Goal: Complete application form: Complete application form

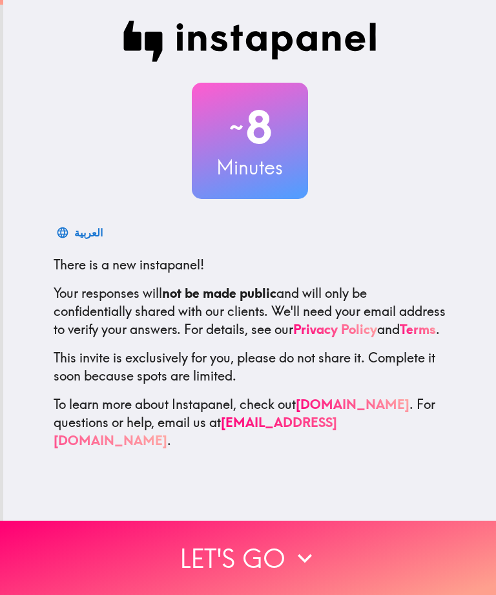
click at [241, 562] on button "Let's go" at bounding box center [248, 558] width 496 height 74
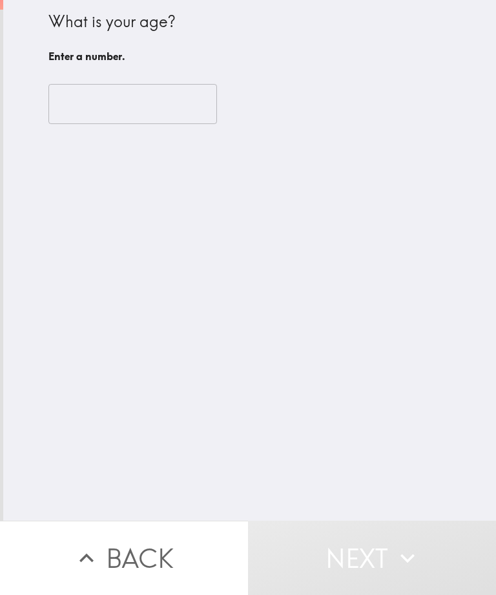
click at [111, 98] on input "number" at bounding box center [132, 104] width 169 height 40
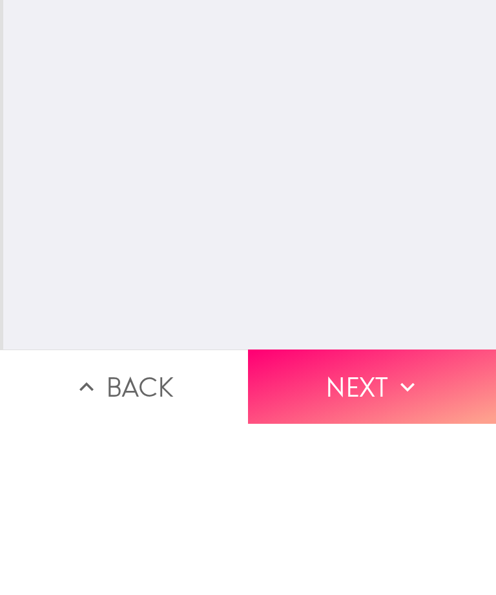
type input "45"
click at [366, 521] on button "Next" at bounding box center [372, 558] width 248 height 74
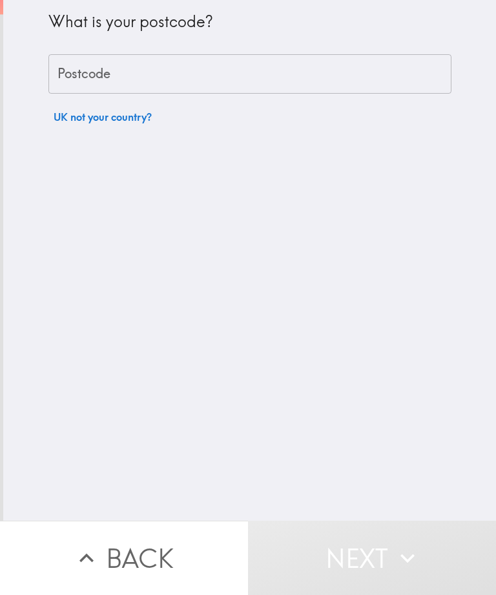
click at [112, 74] on input "Postcode" at bounding box center [249, 74] width 403 height 40
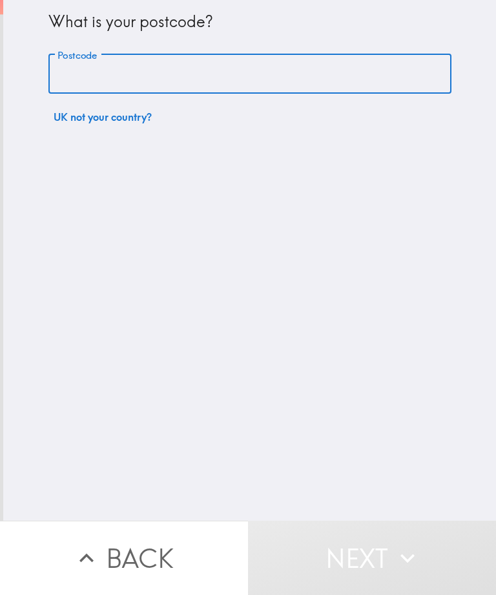
type input "LU4 0UB"
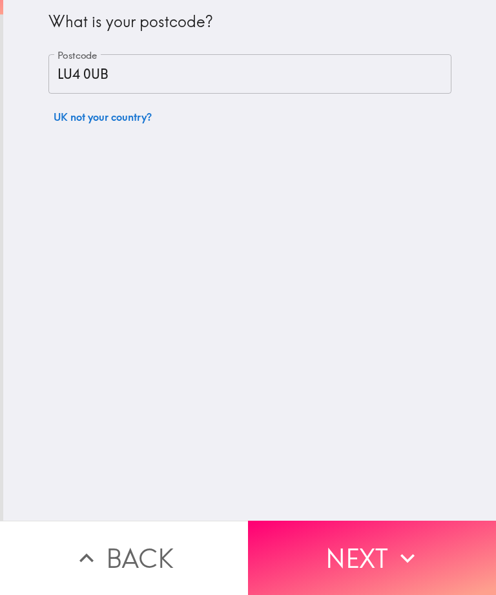
click at [364, 565] on button "Next" at bounding box center [372, 558] width 248 height 74
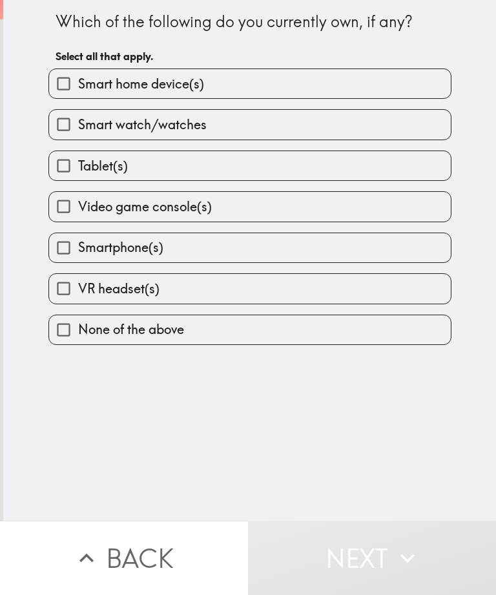
click at [160, 175] on label "Tablet(s)" at bounding box center [250, 165] width 402 height 29
click at [78, 175] on input "Tablet(s)" at bounding box center [63, 165] width 29 height 29
checkbox input "true"
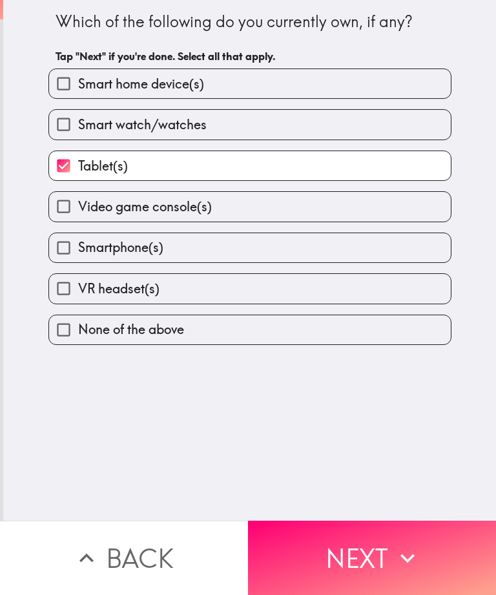
click at [161, 251] on span "Smartphone(s)" at bounding box center [120, 248] width 85 height 18
click at [78, 251] on input "Smartphone(s)" at bounding box center [63, 247] width 29 height 29
checkbox input "true"
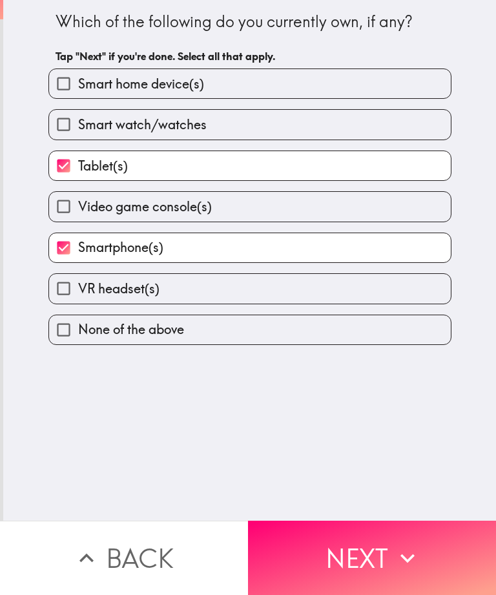
click at [365, 568] on button "Next" at bounding box center [372, 558] width 248 height 74
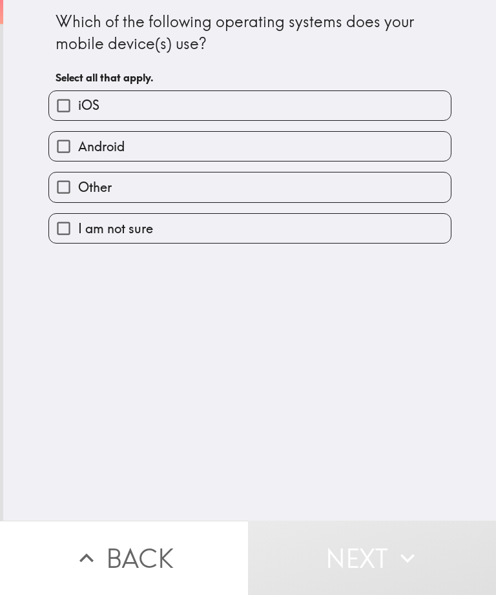
click at [155, 101] on label "iOS" at bounding box center [250, 105] width 402 height 29
click at [78, 101] on input "iOS" at bounding box center [63, 105] width 29 height 29
checkbox input "true"
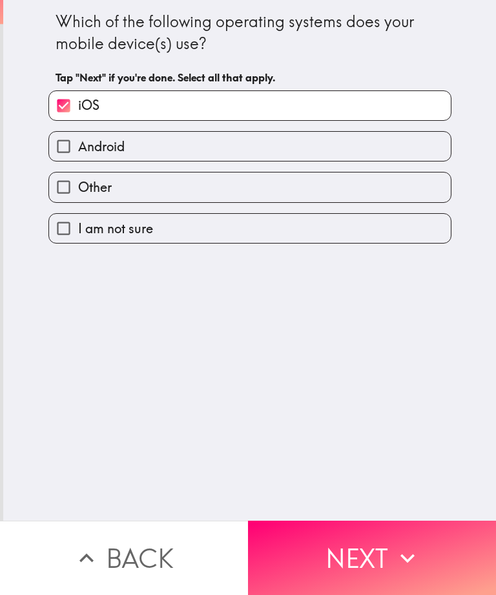
click at [355, 566] on button "Next" at bounding box center [372, 558] width 248 height 74
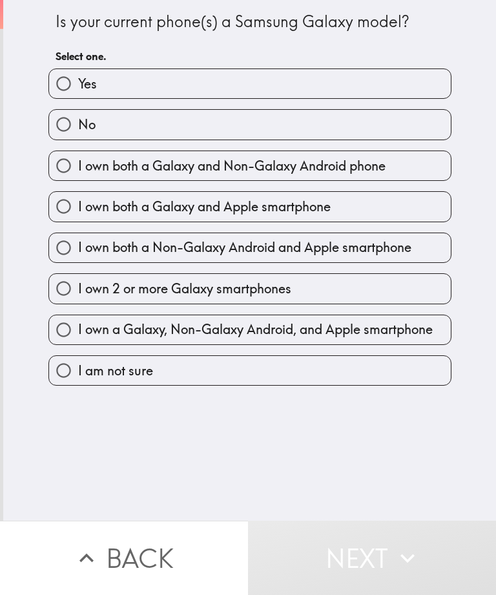
click at [145, 123] on label "No" at bounding box center [250, 124] width 402 height 29
click at [78, 123] on input "No" at bounding box center [63, 124] width 29 height 29
radio input "true"
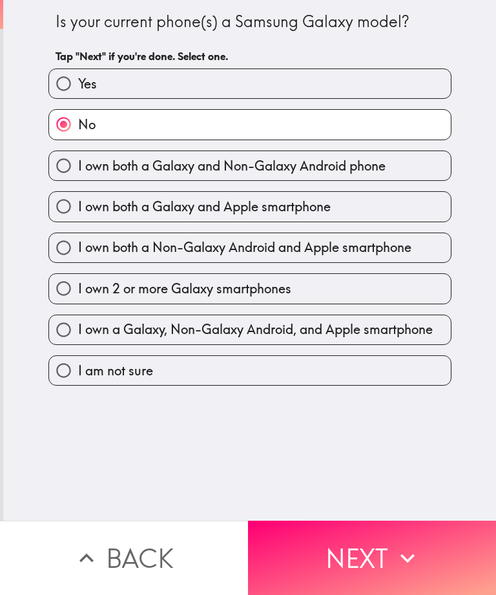
click at [363, 566] on button "Next" at bounding box center [372, 558] width 248 height 74
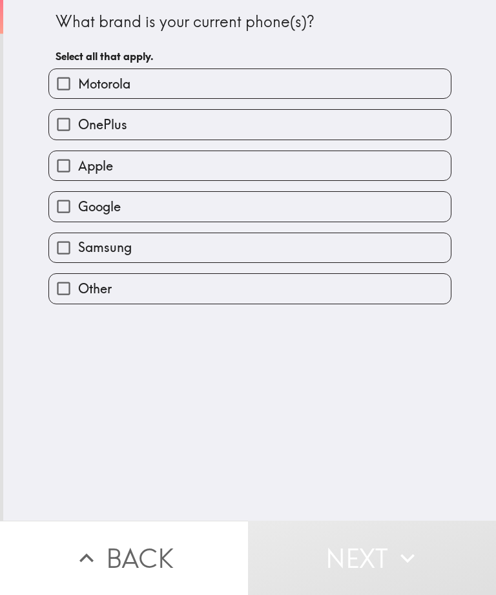
click at [186, 164] on label "Apple" at bounding box center [250, 165] width 402 height 29
click at [78, 164] on input "Apple" at bounding box center [63, 165] width 29 height 29
checkbox input "true"
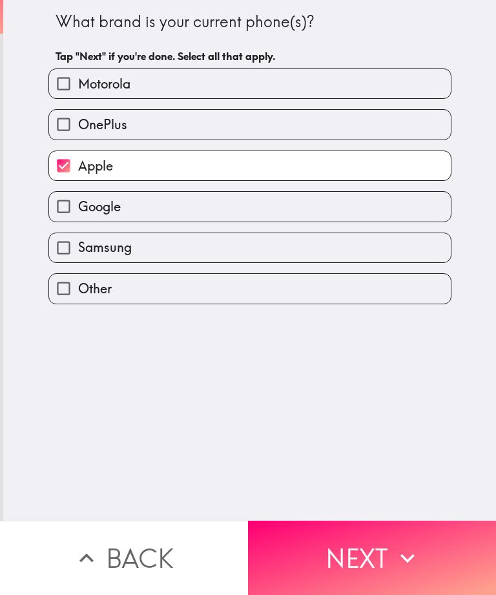
click at [362, 567] on button "Next" at bounding box center [372, 558] width 248 height 74
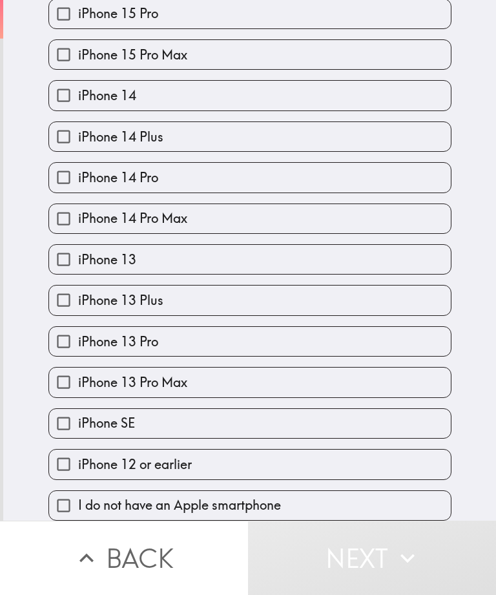
scroll to position [385, 0]
click at [183, 467] on span "iPhone 12 or earlier" at bounding box center [135, 465] width 114 height 18
click at [78, 467] on input "iPhone 12 or earlier" at bounding box center [63, 464] width 29 height 29
checkbox input "true"
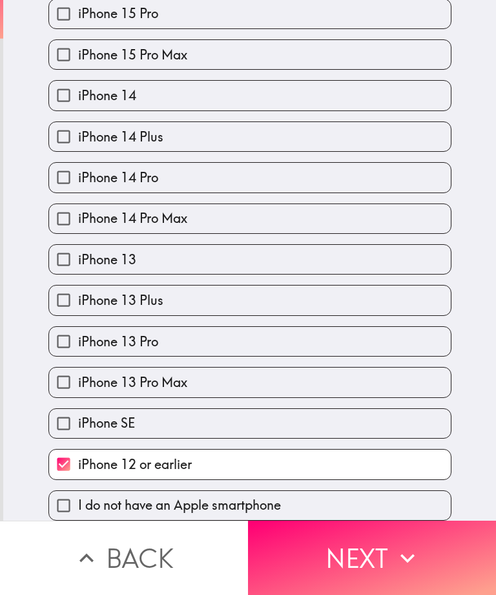
click at [365, 571] on button "Next" at bounding box center [372, 558] width 248 height 74
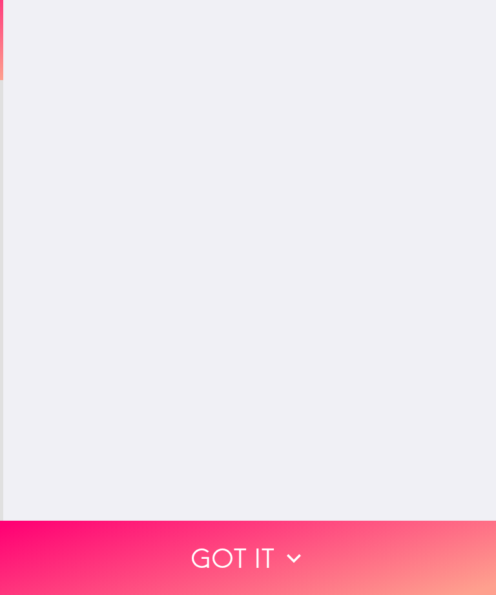
scroll to position [0, 0]
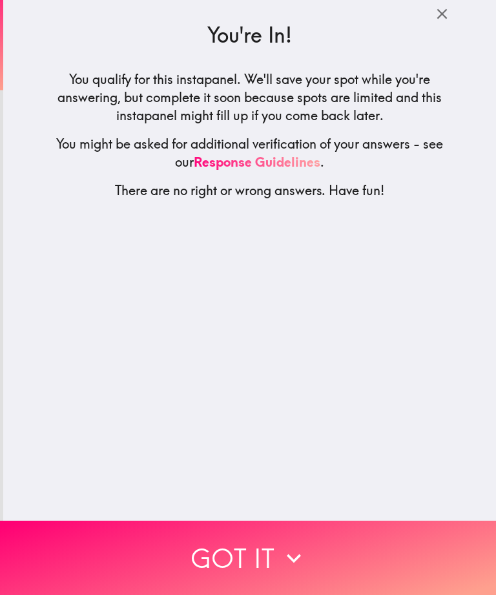
click at [246, 566] on button "Got it" at bounding box center [248, 558] width 496 height 74
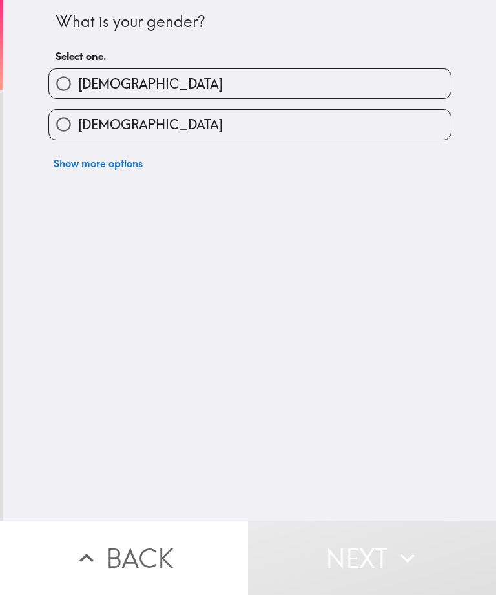
click at [120, 123] on span "[DEMOGRAPHIC_DATA]" at bounding box center [150, 125] width 145 height 18
click at [78, 123] on input "[DEMOGRAPHIC_DATA]" at bounding box center [63, 124] width 29 height 29
radio input "true"
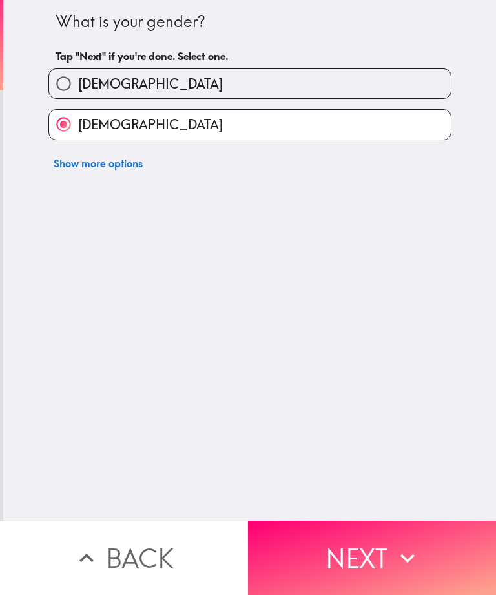
click at [348, 554] on button "Next" at bounding box center [372, 558] width 248 height 74
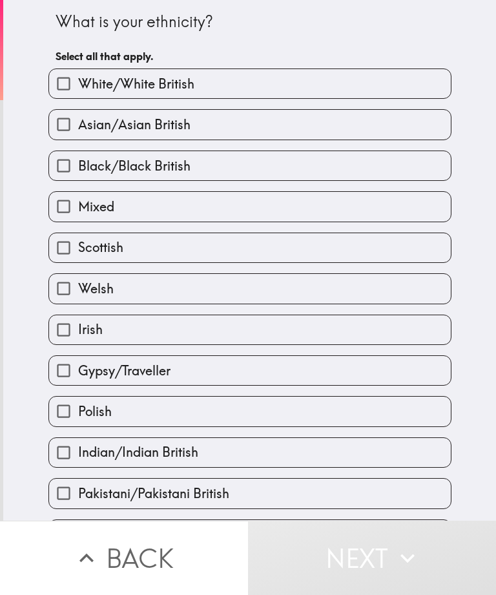
click at [159, 83] on span "White/White British" at bounding box center [136, 84] width 116 height 18
click at [78, 83] on input "White/White British" at bounding box center [63, 83] width 29 height 29
checkbox input "true"
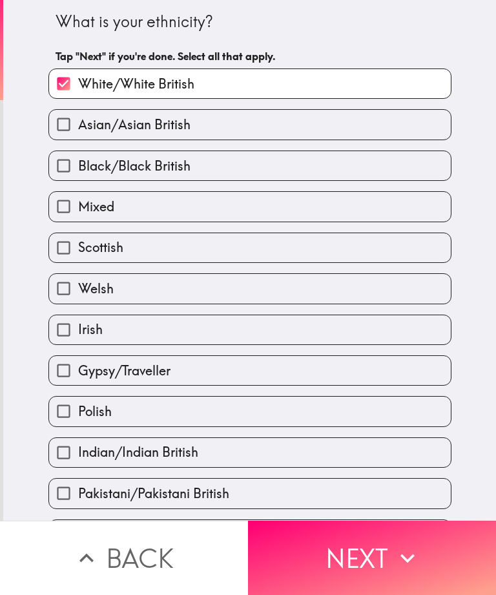
click at [358, 558] on button "Next" at bounding box center [372, 558] width 248 height 74
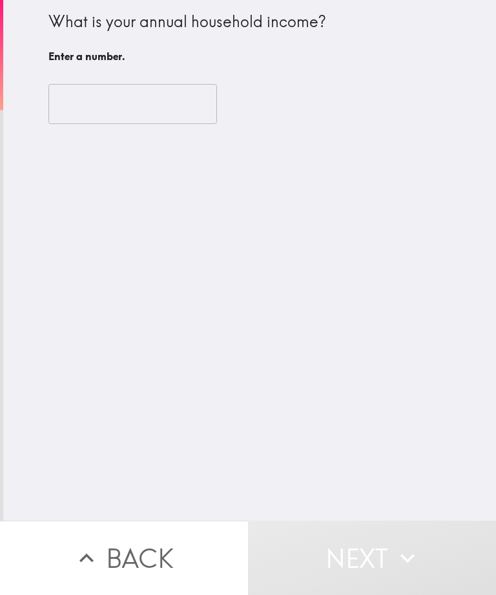
click at [127, 108] on input "number" at bounding box center [132, 104] width 169 height 40
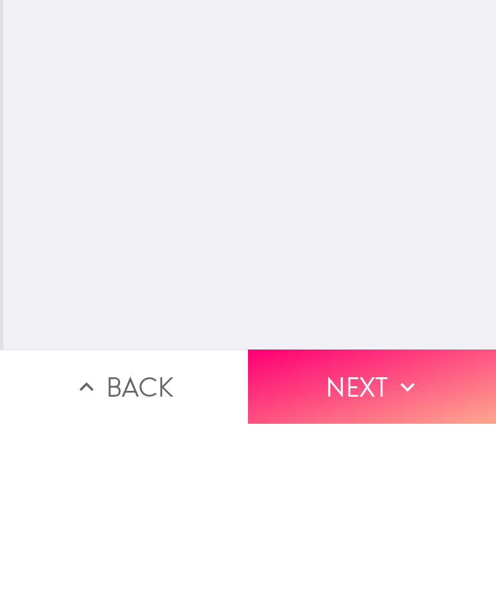
type input "40000"
click at [357, 521] on button "Next" at bounding box center [372, 558] width 248 height 74
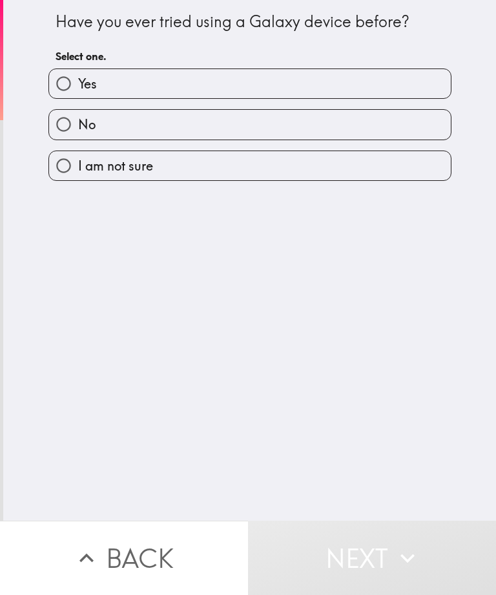
click at [152, 83] on label "Yes" at bounding box center [250, 83] width 402 height 29
click at [78, 83] on input "Yes" at bounding box center [63, 83] width 29 height 29
radio input "true"
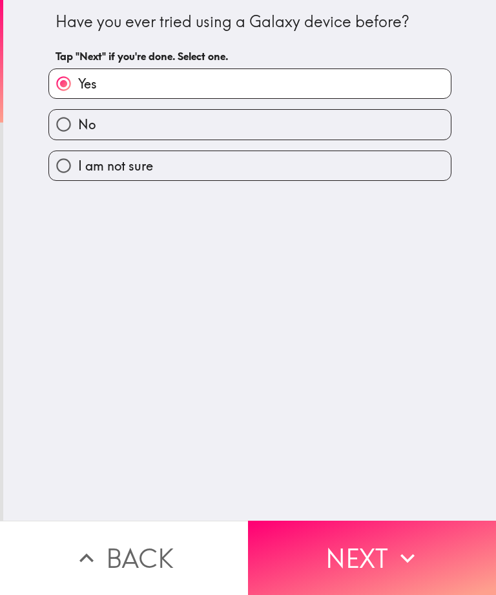
click at [367, 560] on button "Next" at bounding box center [372, 558] width 248 height 74
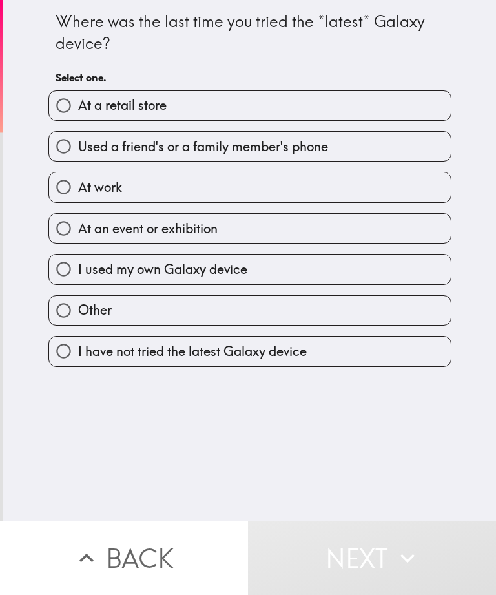
click at [157, 103] on span "At a retail store" at bounding box center [122, 105] width 89 height 18
click at [78, 103] on input "At a retail store" at bounding box center [63, 105] width 29 height 29
radio input "true"
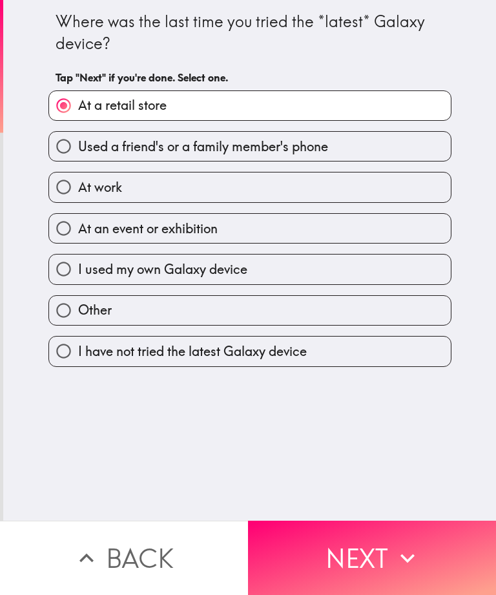
click at [361, 556] on button "Next" at bounding box center [372, 558] width 248 height 74
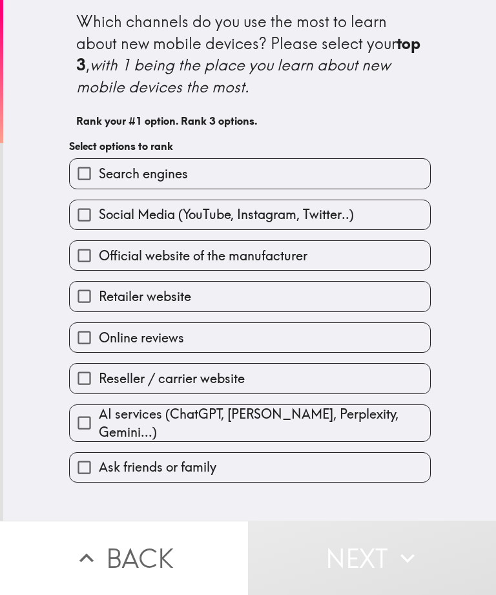
click at [195, 472] on label "Ask friends or family" at bounding box center [250, 467] width 361 height 29
click at [99, 472] on input "Ask friends or family" at bounding box center [84, 467] width 29 height 29
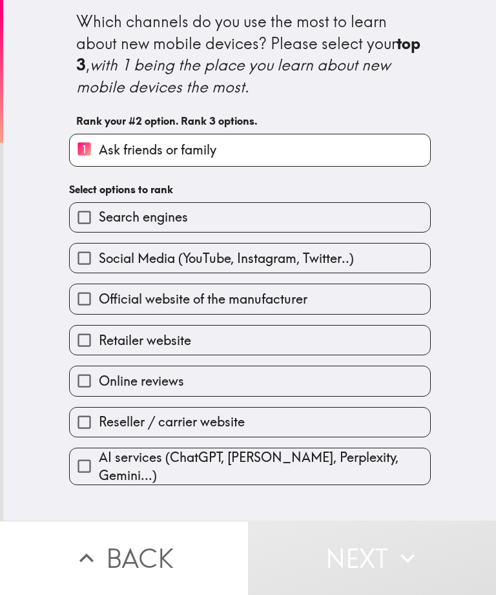
click at [240, 363] on div "Online reviews" at bounding box center [245, 376] width 372 height 41
click at [202, 219] on label "Search engines" at bounding box center [250, 217] width 361 height 29
click at [99, 219] on input "Search engines" at bounding box center [84, 217] width 29 height 29
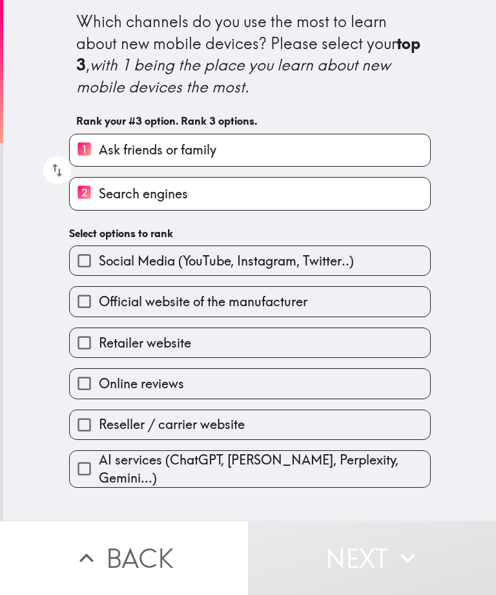
click at [227, 353] on label "Retailer website" at bounding box center [250, 342] width 361 height 29
click at [99, 353] on input "Retailer website" at bounding box center [84, 342] width 29 height 29
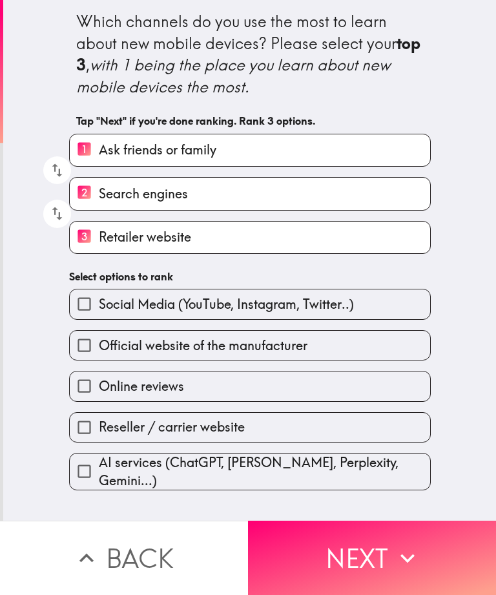
click at [362, 569] on button "Next" at bounding box center [372, 558] width 248 height 74
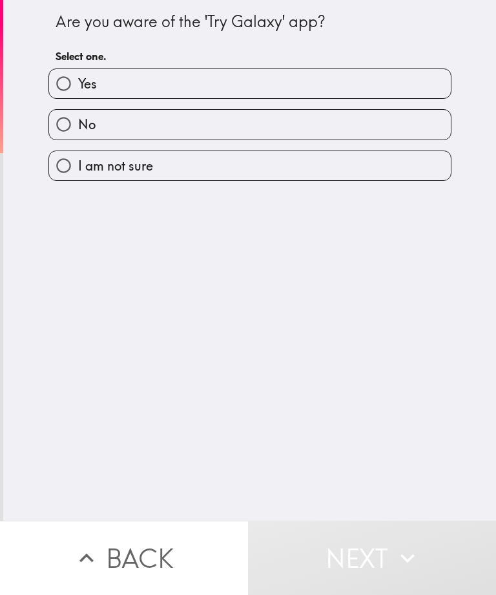
click at [158, 125] on label "No" at bounding box center [250, 124] width 402 height 29
click at [78, 125] on input "No" at bounding box center [63, 124] width 29 height 29
radio input "true"
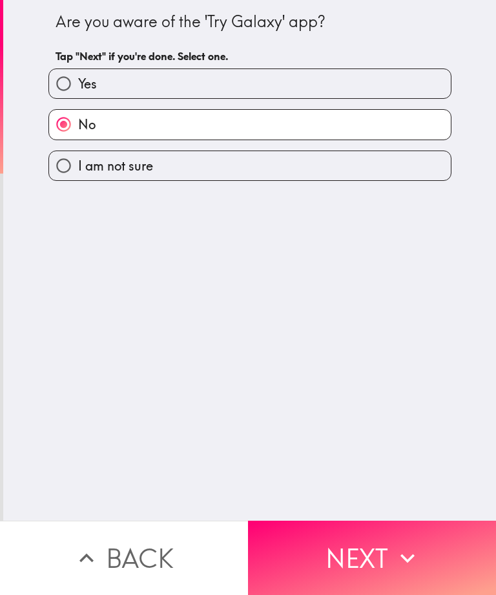
click at [364, 562] on button "Next" at bounding box center [372, 558] width 248 height 74
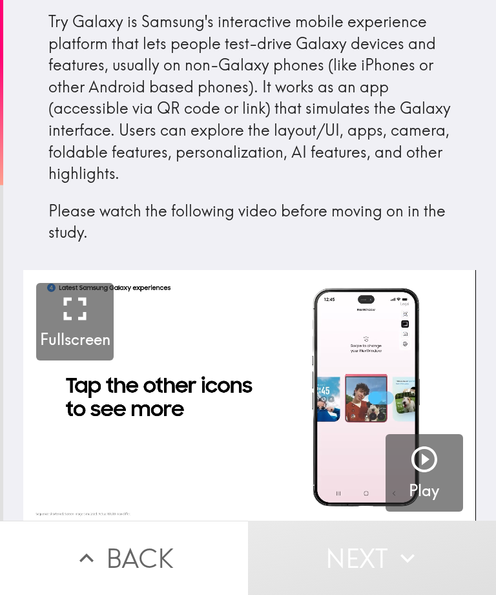
click at [421, 465] on icon "button" at bounding box center [424, 459] width 31 height 31
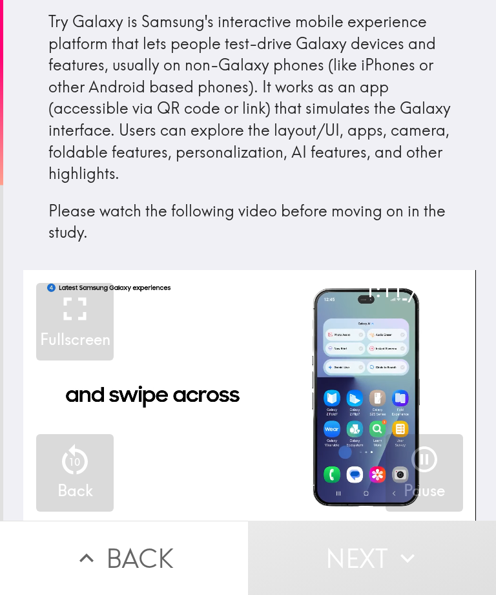
click at [265, 451] on video "button" at bounding box center [249, 397] width 452 height 255
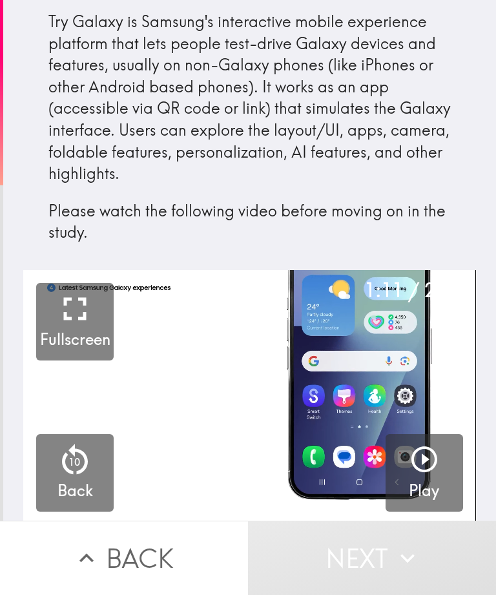
click at [412, 456] on icon "button" at bounding box center [425, 460] width 26 height 26
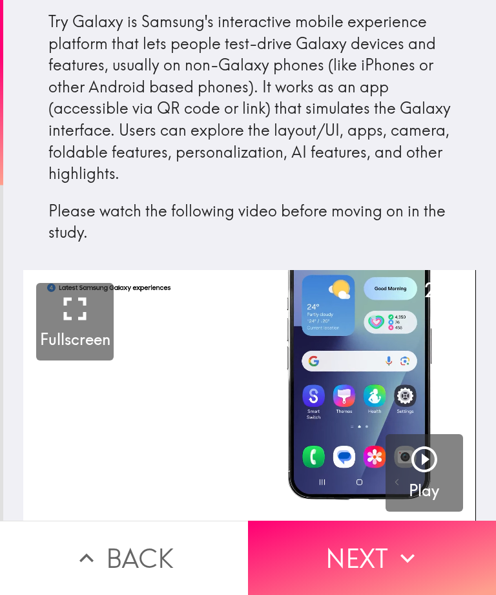
click at [334, 559] on button "Next" at bounding box center [372, 558] width 248 height 74
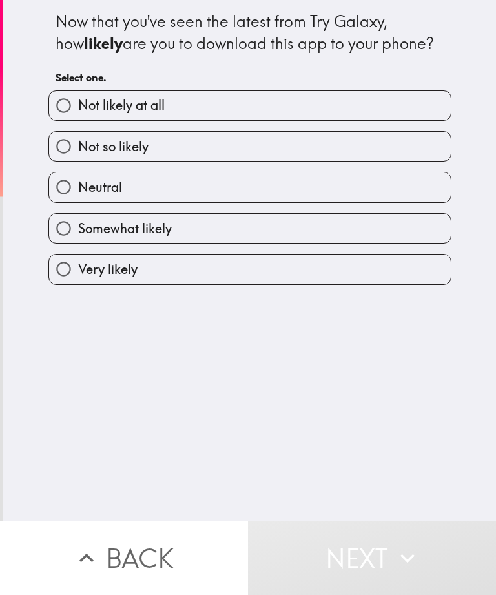
click at [166, 182] on label "Neutral" at bounding box center [250, 187] width 402 height 29
click at [78, 182] on input "Neutral" at bounding box center [63, 187] width 29 height 29
radio input "true"
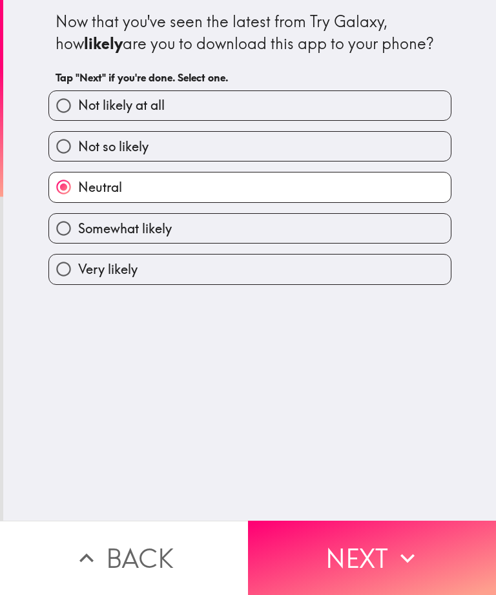
click at [373, 566] on button "Next" at bounding box center [372, 558] width 248 height 74
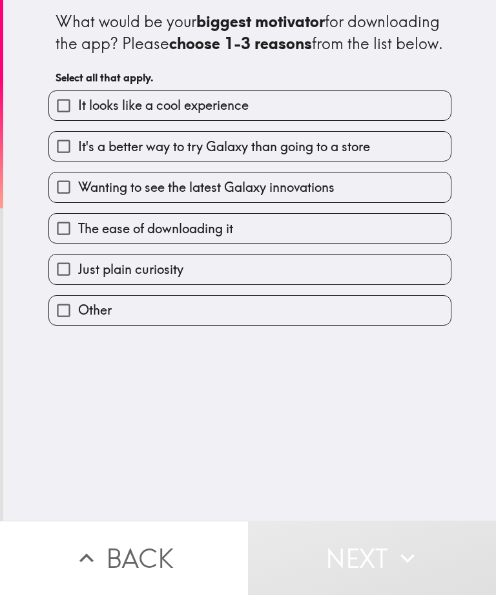
click at [264, 120] on label "It looks like a cool experience" at bounding box center [250, 105] width 402 height 29
click at [78, 120] on input "It looks like a cool experience" at bounding box center [63, 105] width 29 height 29
checkbox input "true"
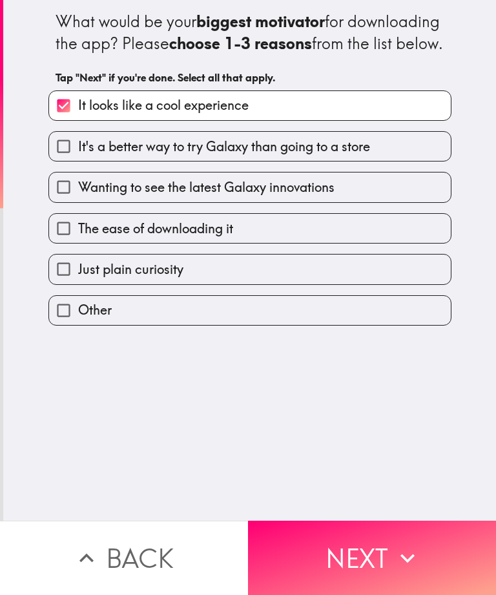
click at [366, 566] on button "Next" at bounding box center [372, 558] width 248 height 74
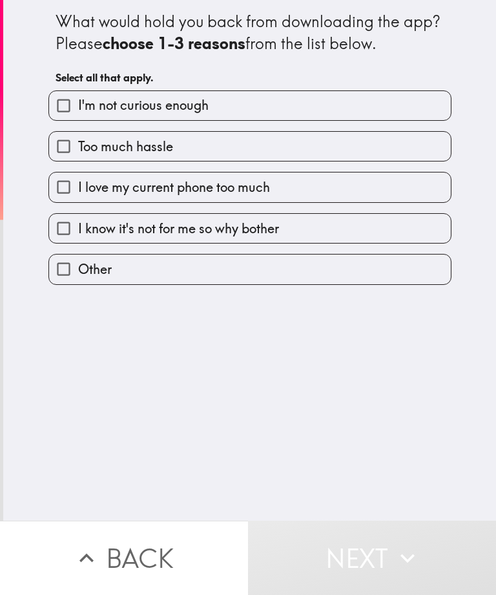
click at [254, 151] on label "Too much hassle" at bounding box center [250, 146] width 402 height 29
click at [78, 151] on input "Too much hassle" at bounding box center [63, 146] width 29 height 29
checkbox input "true"
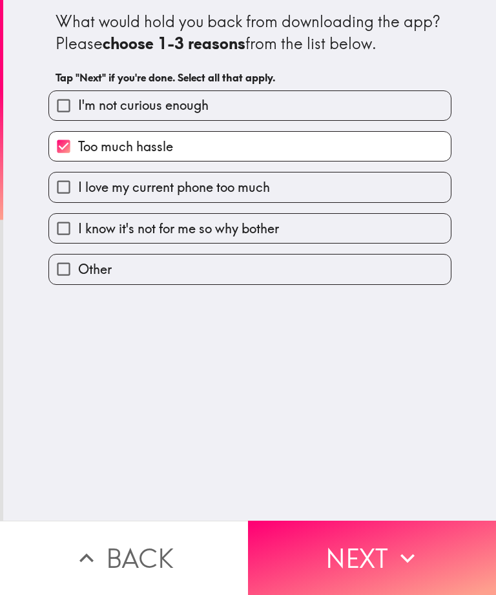
click at [367, 566] on button "Next" at bounding box center [372, 558] width 248 height 74
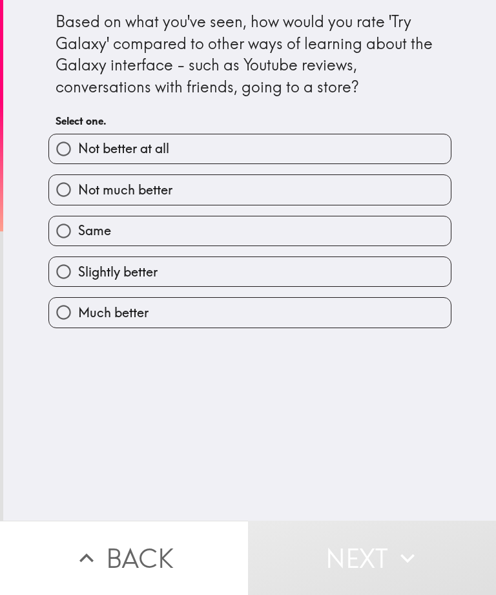
click at [241, 231] on label "Same" at bounding box center [250, 231] width 402 height 29
click at [78, 231] on input "Same" at bounding box center [63, 231] width 29 height 29
radio input "true"
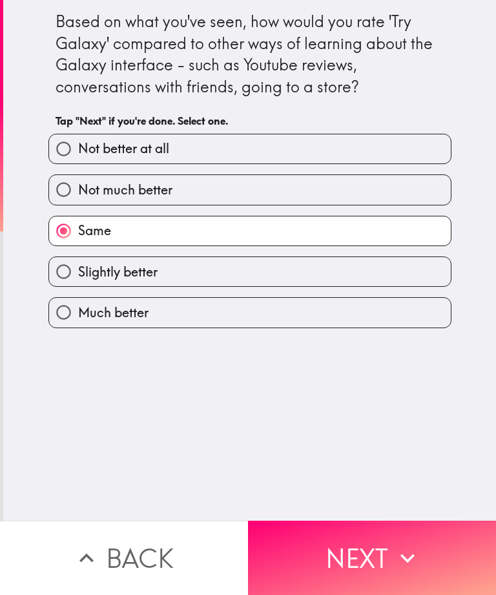
click at [367, 569] on button "Next" at bounding box center [372, 558] width 248 height 74
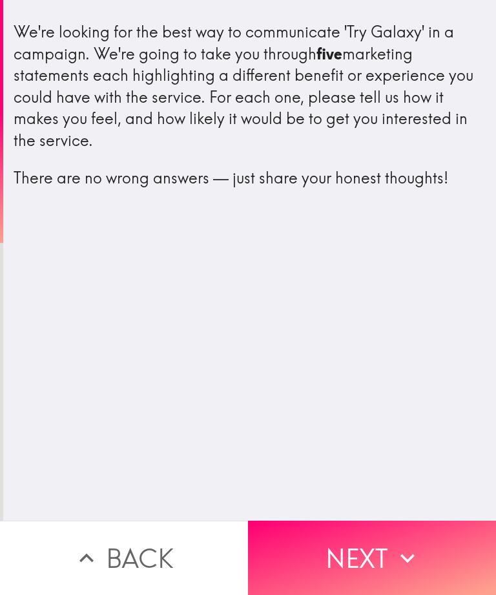
click at [379, 557] on button "Next" at bounding box center [372, 558] width 248 height 74
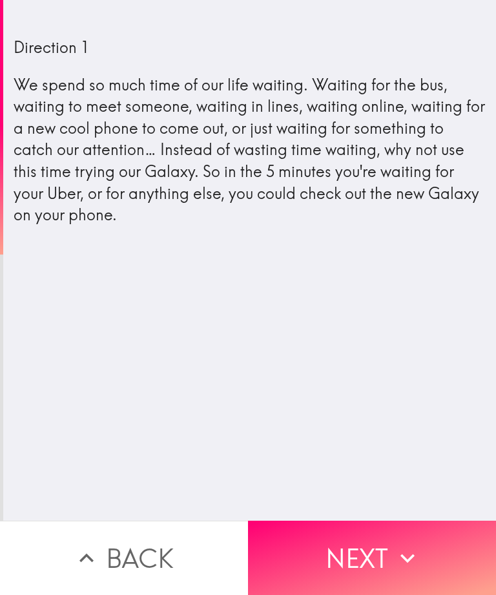
click at [366, 561] on button "Next" at bounding box center [372, 558] width 248 height 74
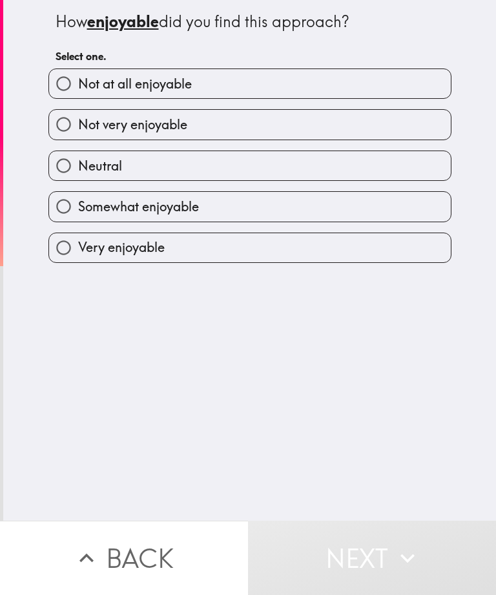
click at [221, 208] on label "Somewhat enjoyable" at bounding box center [250, 206] width 402 height 29
click at [78, 208] on input "Somewhat enjoyable" at bounding box center [63, 206] width 29 height 29
radio input "true"
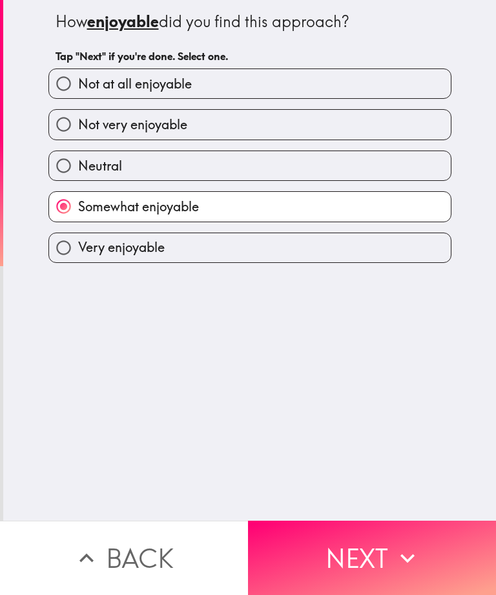
click at [365, 564] on button "Next" at bounding box center [372, 558] width 248 height 74
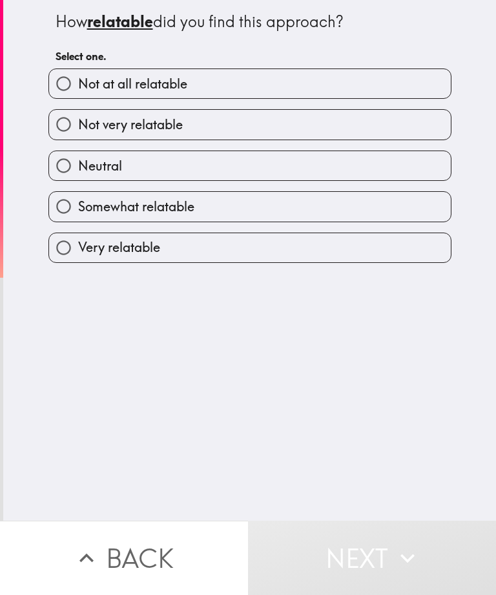
click at [235, 212] on label "Somewhat relatable" at bounding box center [250, 206] width 402 height 29
click at [78, 212] on input "Somewhat relatable" at bounding box center [63, 206] width 29 height 29
radio input "true"
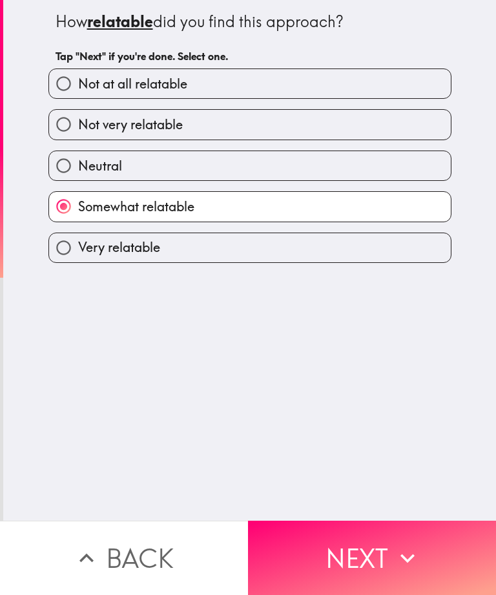
click at [365, 574] on button "Next" at bounding box center [372, 558] width 248 height 74
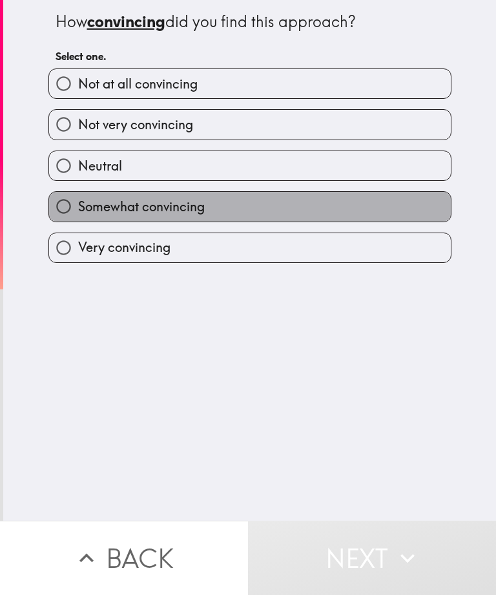
click at [251, 210] on label "Somewhat convincing" at bounding box center [250, 206] width 402 height 29
click at [78, 210] on input "Somewhat convincing" at bounding box center [63, 206] width 29 height 29
radio input "true"
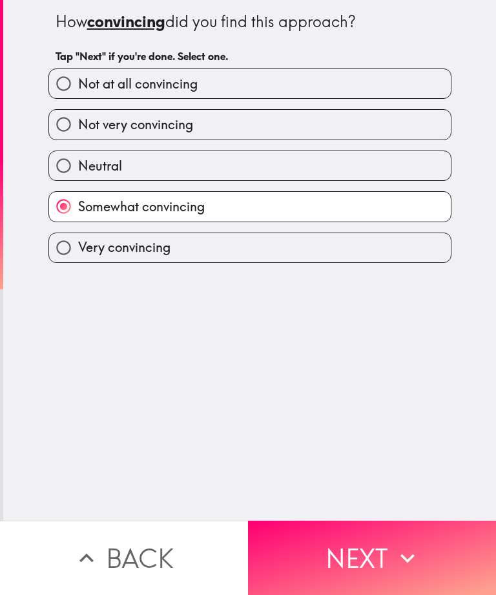
click at [372, 562] on button "Next" at bounding box center [372, 558] width 248 height 74
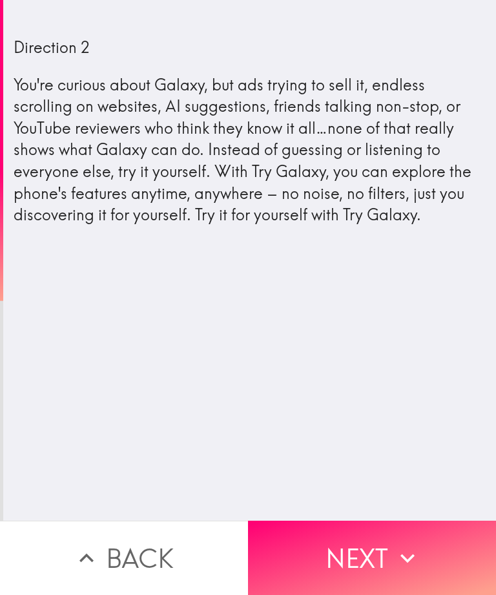
click at [372, 562] on button "Next" at bounding box center [372, 558] width 248 height 74
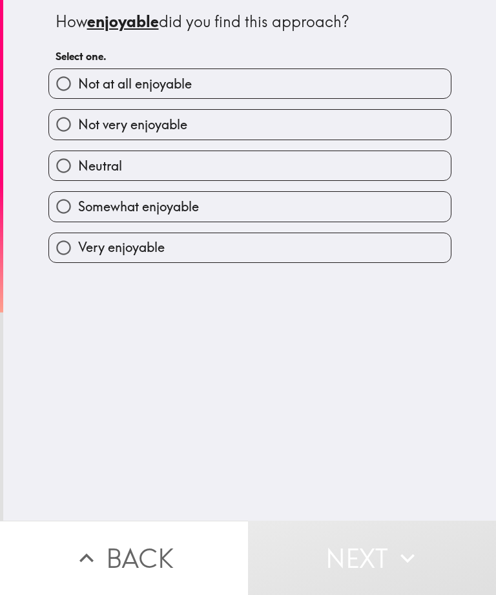
click at [206, 213] on label "Somewhat enjoyable" at bounding box center [250, 206] width 402 height 29
click at [78, 213] on input "Somewhat enjoyable" at bounding box center [63, 206] width 29 height 29
radio input "true"
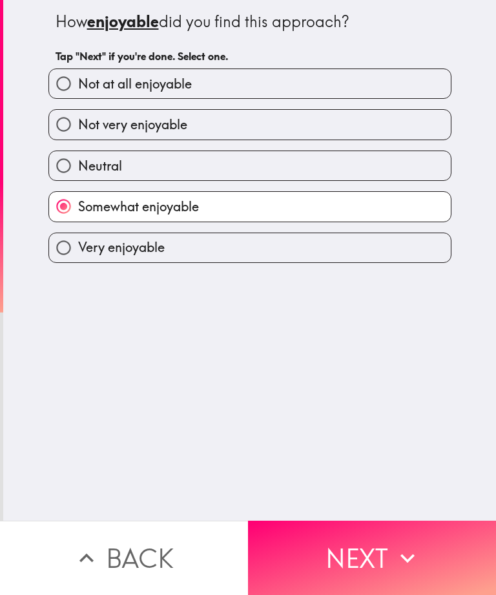
click at [363, 568] on button "Next" at bounding box center [372, 558] width 248 height 74
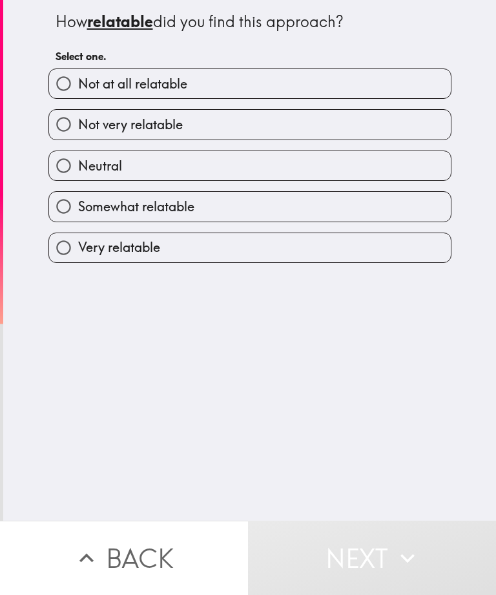
click at [243, 207] on label "Somewhat relatable" at bounding box center [250, 206] width 402 height 29
click at [78, 207] on input "Somewhat relatable" at bounding box center [63, 206] width 29 height 29
radio input "true"
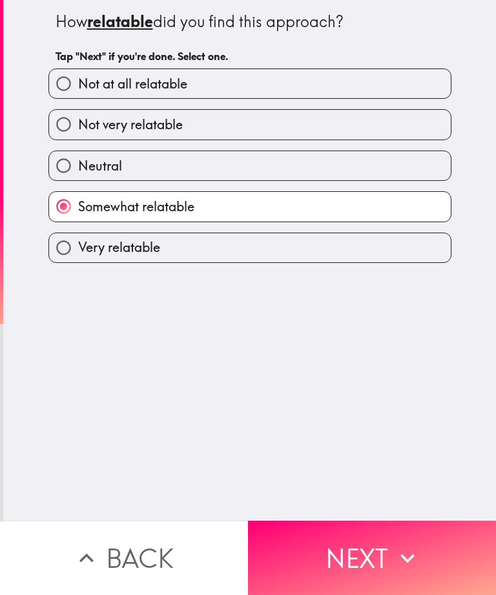
click at [354, 566] on button "Next" at bounding box center [372, 558] width 248 height 74
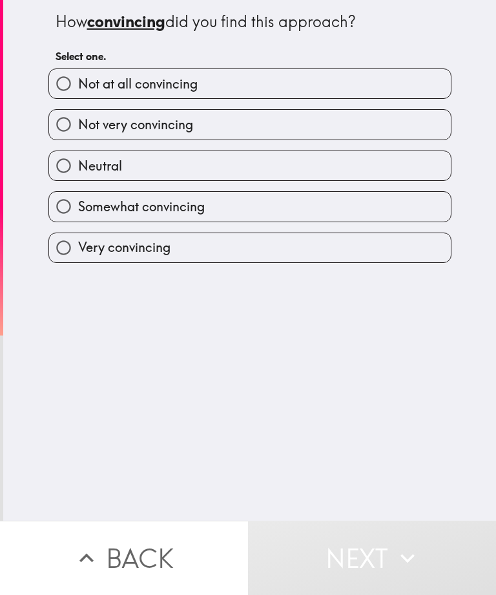
click at [237, 209] on label "Somewhat convincing" at bounding box center [250, 206] width 402 height 29
click at [78, 209] on input "Somewhat convincing" at bounding box center [63, 206] width 29 height 29
radio input "true"
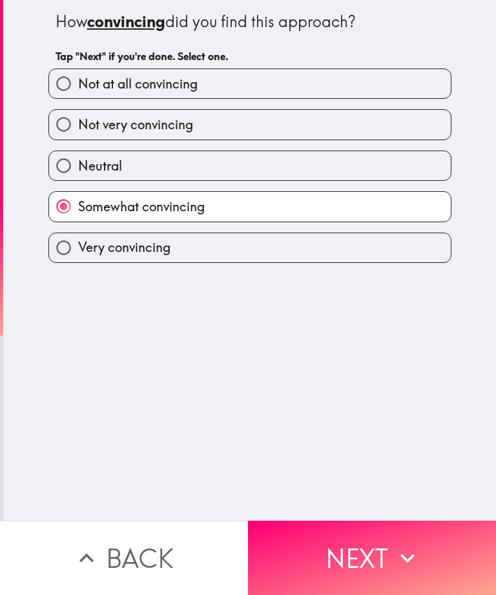
click at [348, 561] on button "Next" at bounding box center [372, 558] width 248 height 74
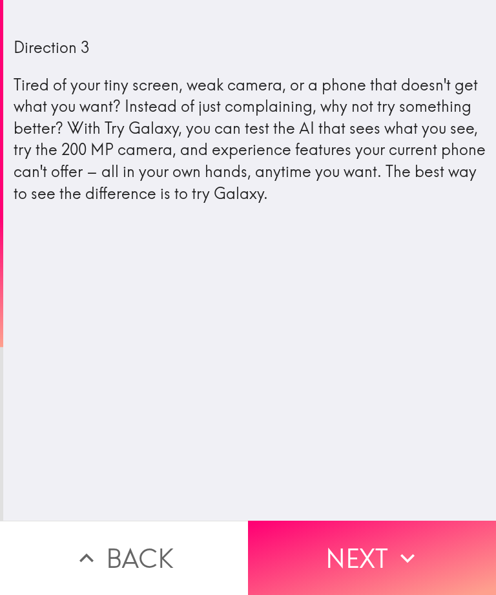
click at [348, 560] on button "Next" at bounding box center [372, 558] width 248 height 74
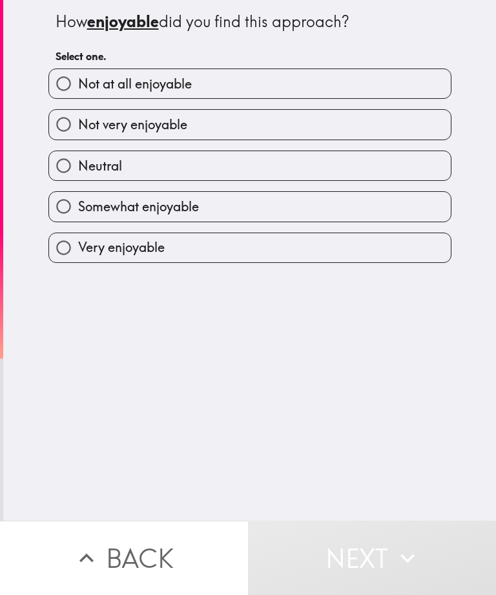
click at [230, 217] on label "Somewhat enjoyable" at bounding box center [250, 206] width 402 height 29
click at [78, 217] on input "Somewhat enjoyable" at bounding box center [63, 206] width 29 height 29
radio input "true"
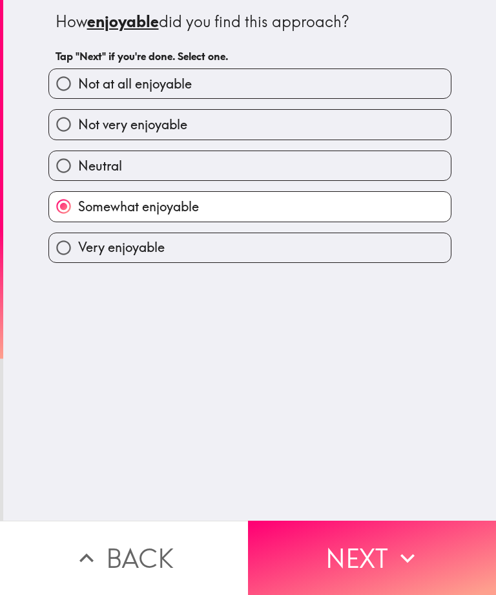
click at [351, 569] on button "Next" at bounding box center [372, 558] width 248 height 74
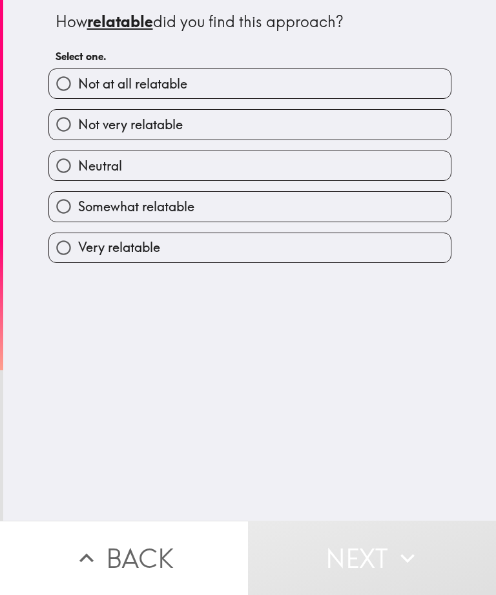
click at [213, 215] on label "Somewhat relatable" at bounding box center [250, 206] width 402 height 29
click at [78, 215] on input "Somewhat relatable" at bounding box center [63, 206] width 29 height 29
radio input "true"
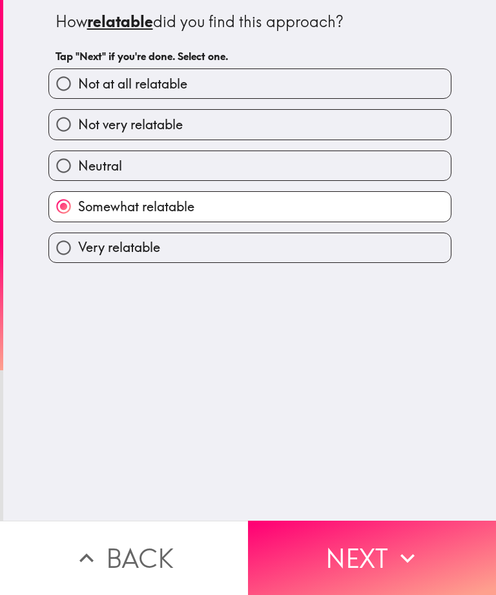
click at [347, 570] on button "Next" at bounding box center [372, 558] width 248 height 74
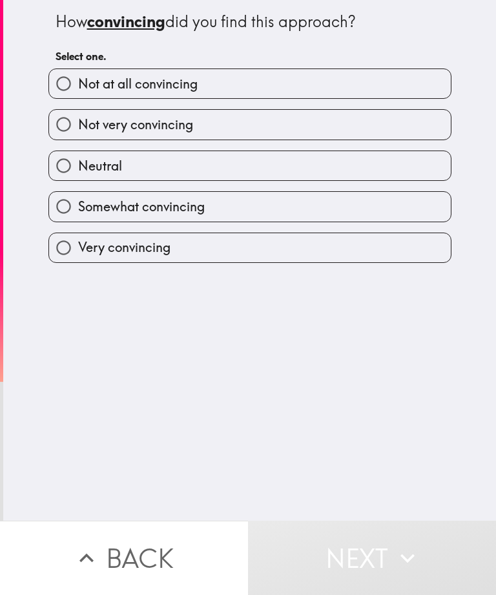
click at [237, 208] on label "Somewhat convincing" at bounding box center [250, 206] width 402 height 29
click at [78, 208] on input "Somewhat convincing" at bounding box center [63, 206] width 29 height 29
radio input "true"
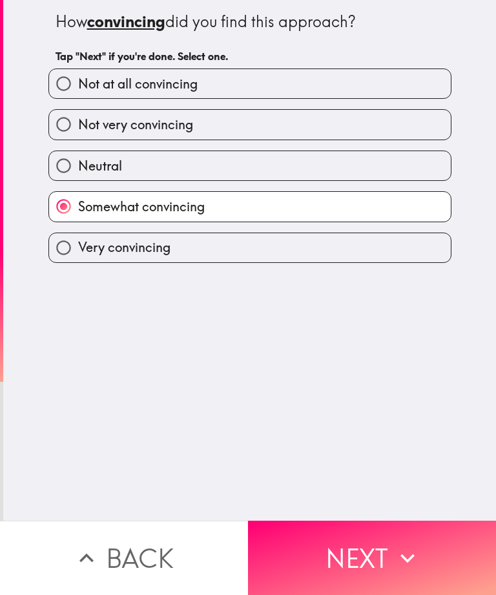
click at [358, 567] on button "Next" at bounding box center [372, 558] width 248 height 74
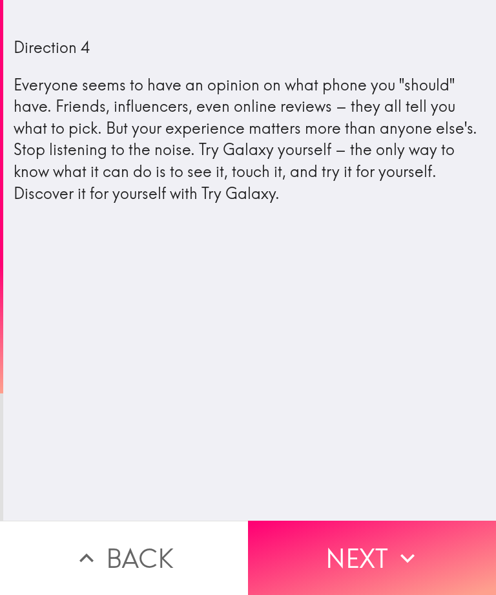
click at [354, 567] on button "Next" at bounding box center [372, 558] width 248 height 74
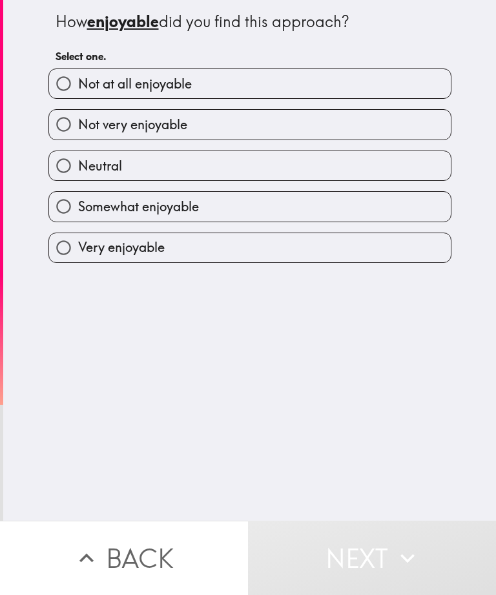
click at [237, 212] on label "Somewhat enjoyable" at bounding box center [250, 206] width 402 height 29
click at [78, 212] on input "Somewhat enjoyable" at bounding box center [63, 206] width 29 height 29
radio input "true"
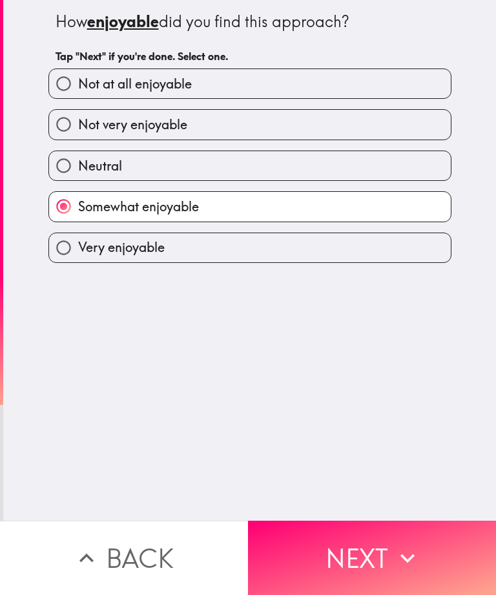
click at [372, 571] on button "Next" at bounding box center [372, 558] width 248 height 74
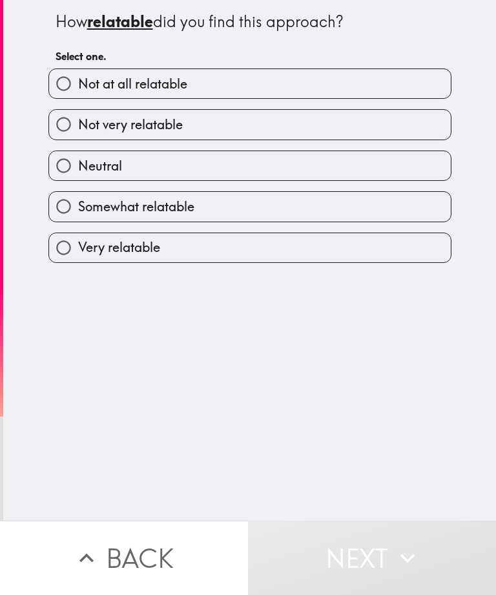
click at [254, 209] on label "Somewhat relatable" at bounding box center [250, 206] width 402 height 29
click at [78, 209] on input "Somewhat relatable" at bounding box center [63, 206] width 29 height 29
radio input "true"
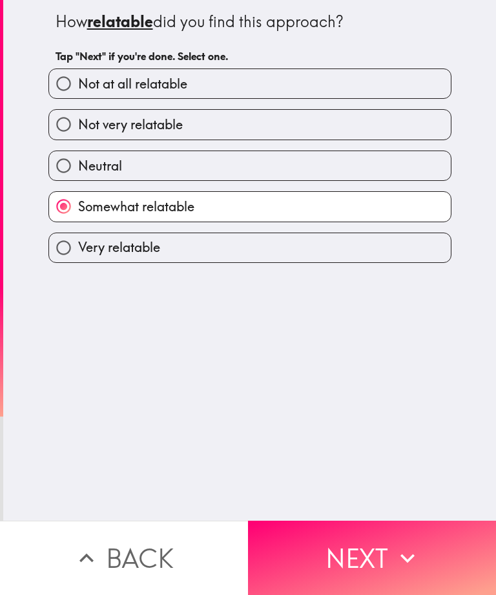
click at [369, 567] on button "Next" at bounding box center [372, 558] width 248 height 74
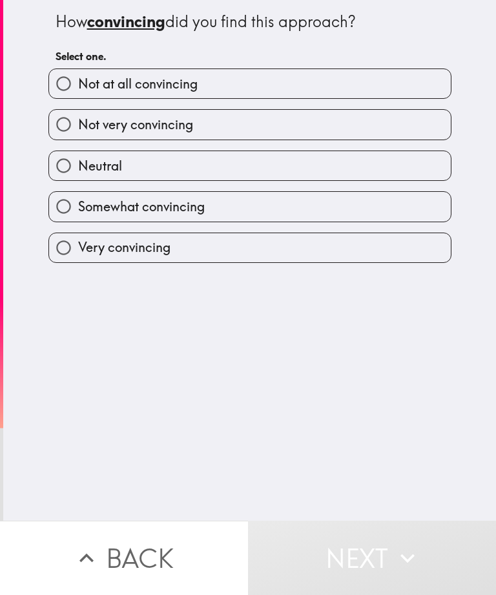
click at [250, 210] on label "Somewhat convincing" at bounding box center [250, 206] width 402 height 29
click at [78, 210] on input "Somewhat convincing" at bounding box center [63, 206] width 29 height 29
radio input "true"
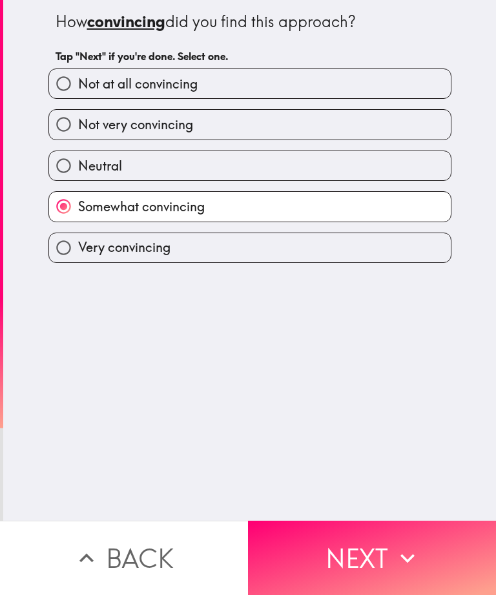
click at [363, 563] on button "Next" at bounding box center [372, 558] width 248 height 74
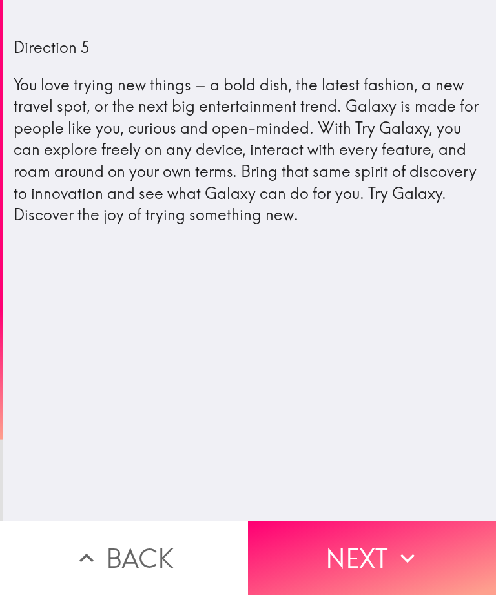
click at [366, 557] on button "Next" at bounding box center [372, 558] width 248 height 74
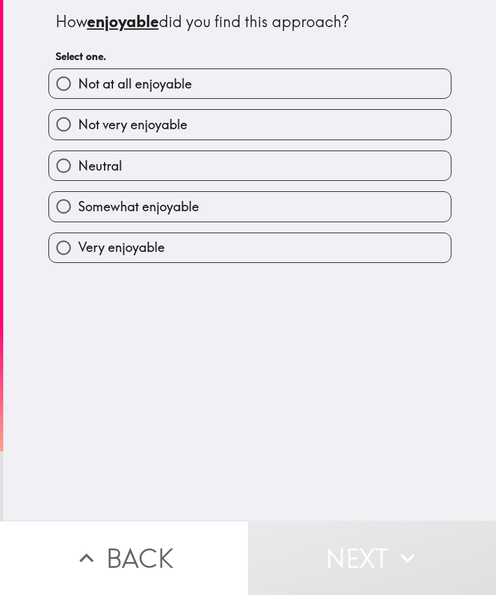
click at [208, 206] on label "Somewhat enjoyable" at bounding box center [250, 206] width 402 height 29
click at [78, 206] on input "Somewhat enjoyable" at bounding box center [63, 206] width 29 height 29
radio input "true"
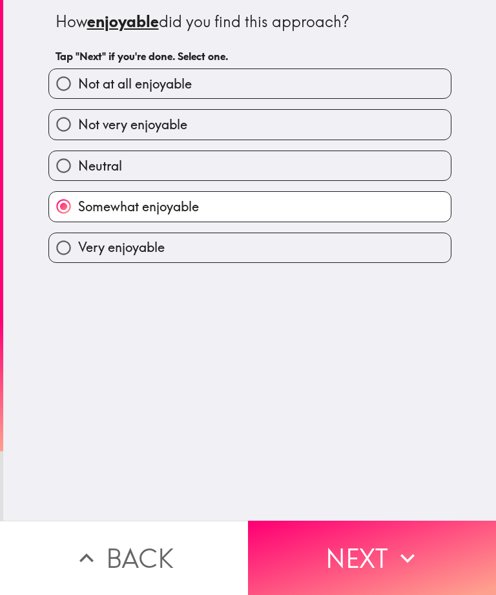
click at [365, 565] on button "Next" at bounding box center [372, 558] width 248 height 74
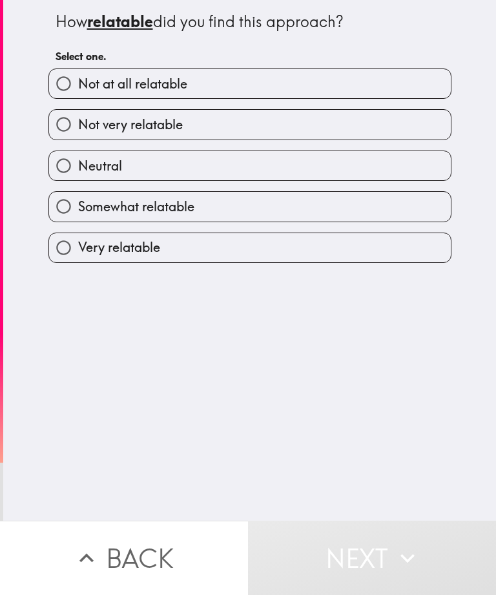
click at [219, 208] on label "Somewhat relatable" at bounding box center [250, 206] width 402 height 29
click at [78, 208] on input "Somewhat relatable" at bounding box center [63, 206] width 29 height 29
radio input "true"
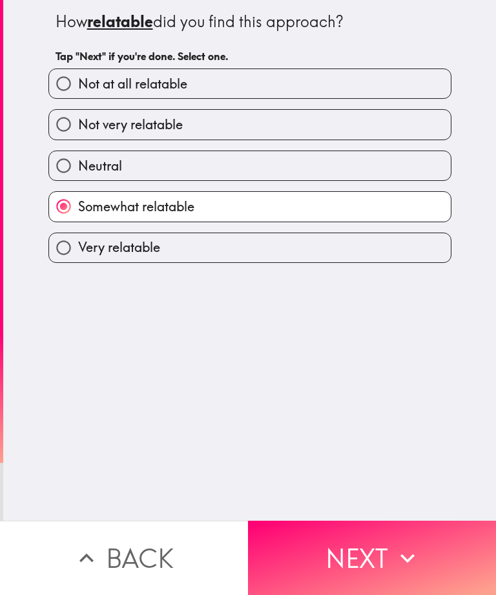
click at [362, 569] on button "Next" at bounding box center [372, 558] width 248 height 74
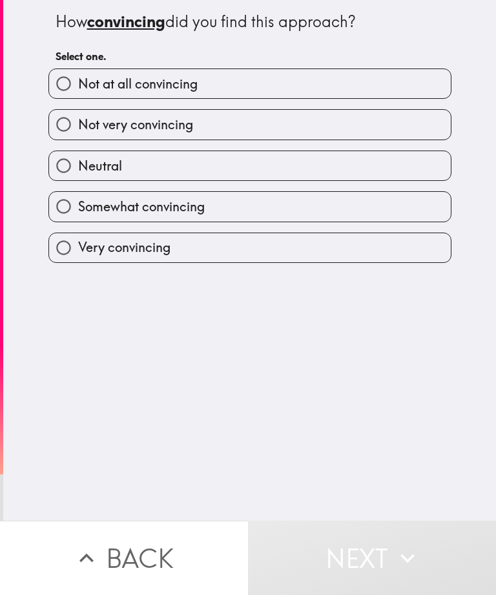
click at [229, 216] on label "Somewhat convincing" at bounding box center [250, 206] width 402 height 29
click at [78, 216] on input "Somewhat convincing" at bounding box center [63, 206] width 29 height 29
radio input "true"
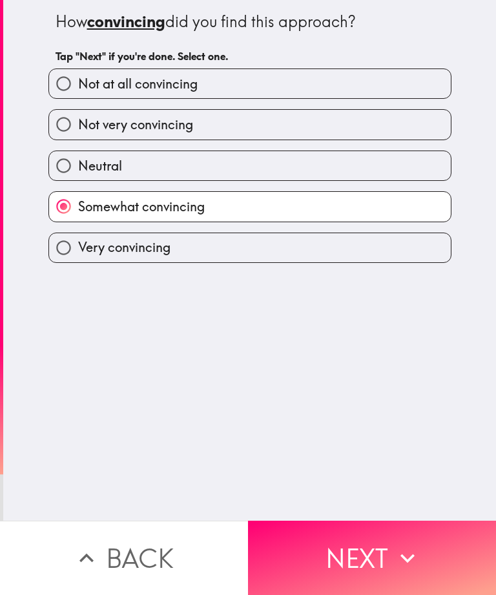
click at [345, 560] on button "Next" at bounding box center [372, 558] width 248 height 74
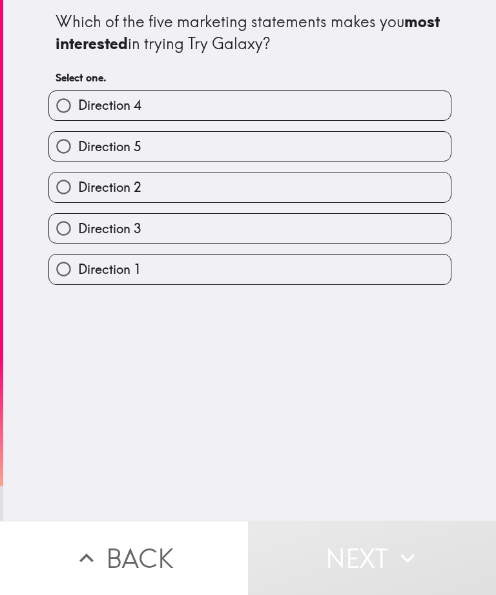
click at [219, 184] on label "Direction 2" at bounding box center [250, 187] width 402 height 29
click at [78, 184] on input "Direction 2" at bounding box center [63, 187] width 29 height 29
radio input "true"
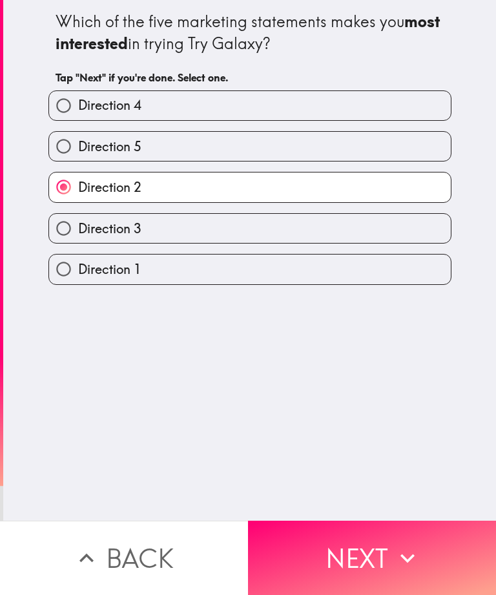
click at [351, 565] on button "Next" at bounding box center [372, 558] width 248 height 74
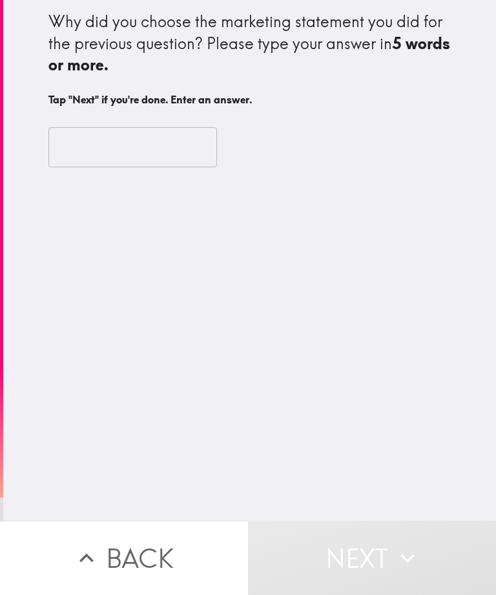
click at [158, 145] on input "text" at bounding box center [132, 147] width 169 height 40
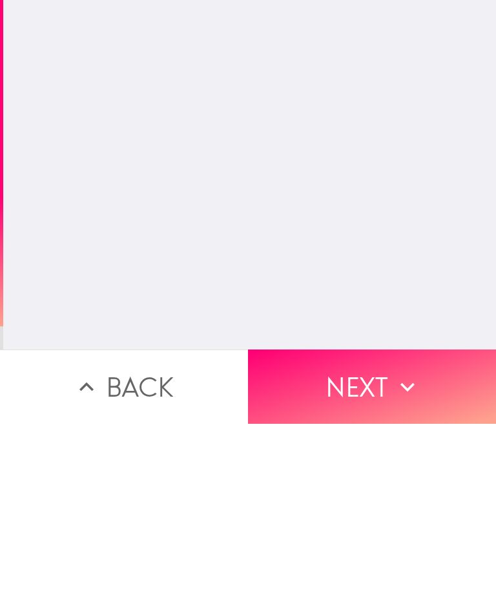
type input "im not sure to be honest"
click at [401, 544] on icon "button" at bounding box center [408, 558] width 28 height 28
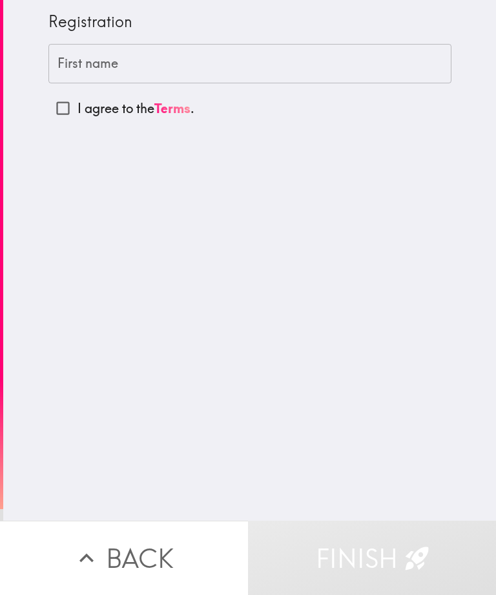
click at [161, 59] on input "First name" at bounding box center [249, 64] width 403 height 40
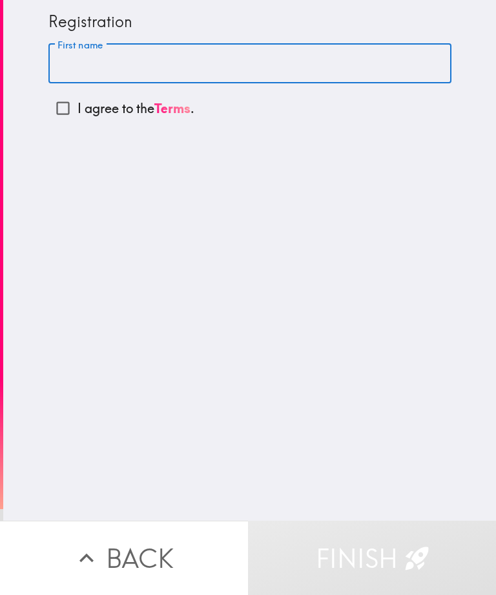
type input "Carly"
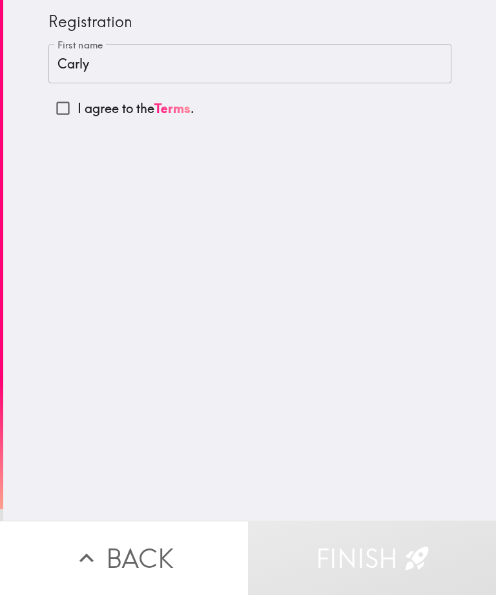
click at [63, 109] on input "I agree to the Terms ." at bounding box center [62, 108] width 29 height 29
checkbox input "true"
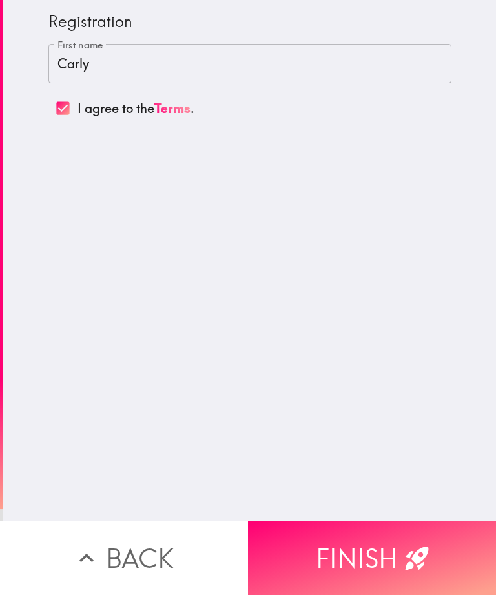
click at [373, 560] on button "Finish" at bounding box center [372, 558] width 248 height 74
